Goal: Find specific page/section: Find specific page/section

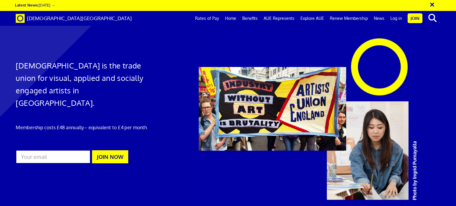
scroll to position [0, 4]
click at [398, 18] on link "Log in" at bounding box center [396, 18] width 18 height 15
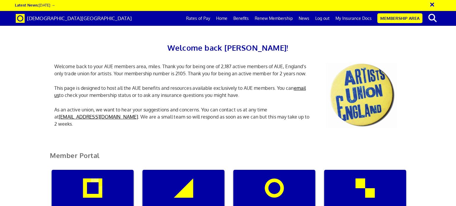
scroll to position [64, 0]
click at [201, 170] on div "My insurance documents" at bounding box center [183, 198] width 82 height 57
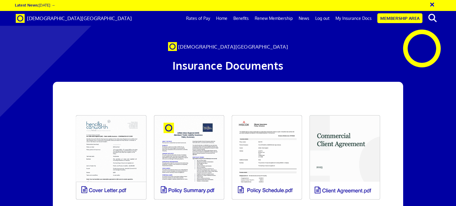
scroll to position [43, 0]
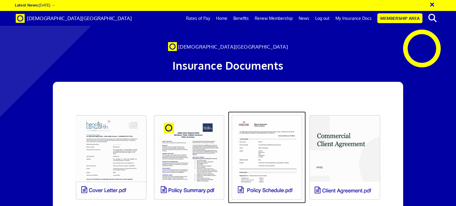
click at [265, 116] on link at bounding box center [267, 158] width 78 height 92
